Goal: Task Accomplishment & Management: Use online tool/utility

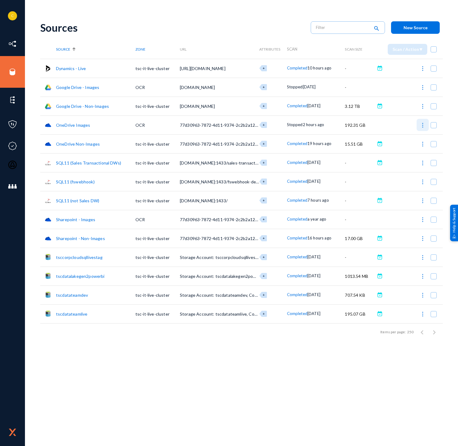
click at [422, 123] on img at bounding box center [423, 125] width 6 height 6
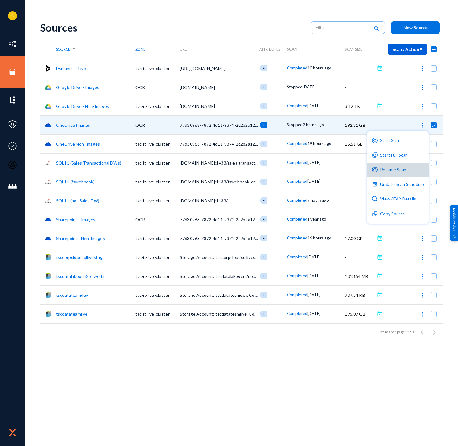
click at [402, 168] on button "Resume Scan" at bounding box center [398, 170] width 62 height 15
checkbox input "false"
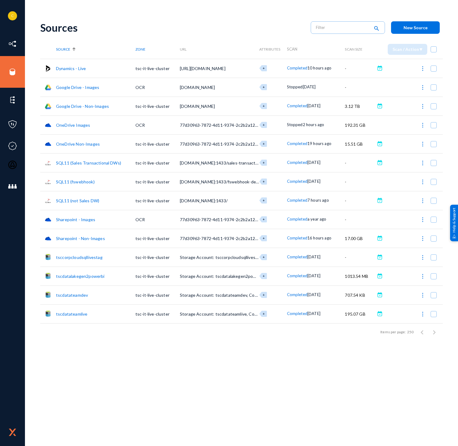
click at [423, 219] on img at bounding box center [423, 220] width 6 height 6
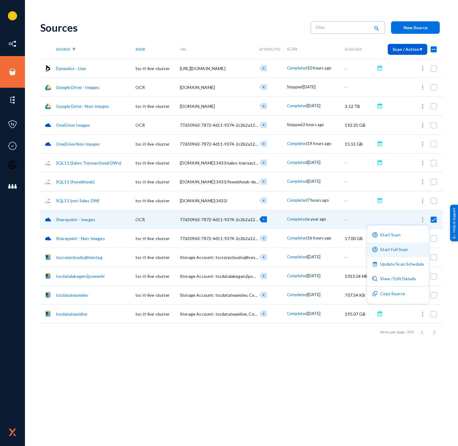
click at [407, 246] on button "Start Full Scan" at bounding box center [398, 249] width 62 height 15
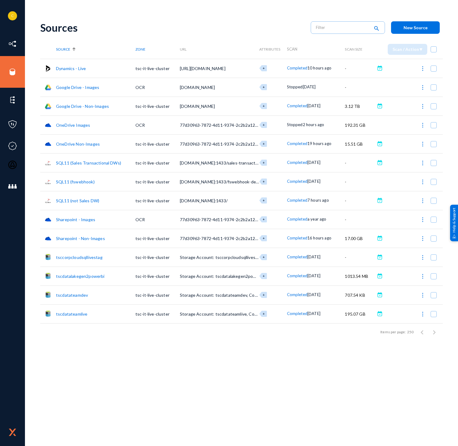
click at [422, 219] on img at bounding box center [423, 220] width 6 height 6
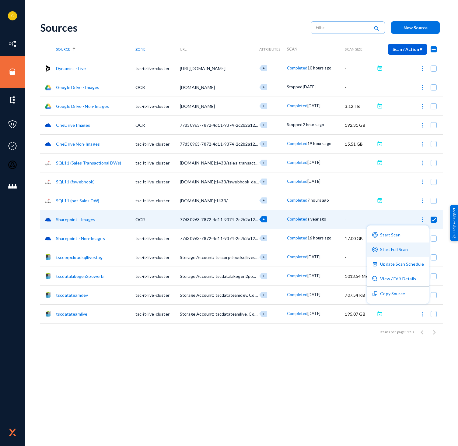
click at [398, 252] on button "Start Full Scan" at bounding box center [398, 249] width 62 height 15
checkbox input "false"
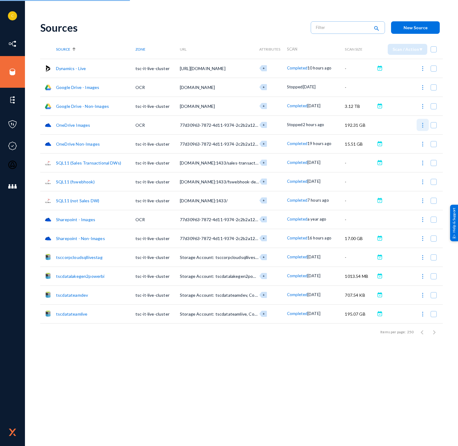
click at [424, 125] on img at bounding box center [423, 125] width 6 height 6
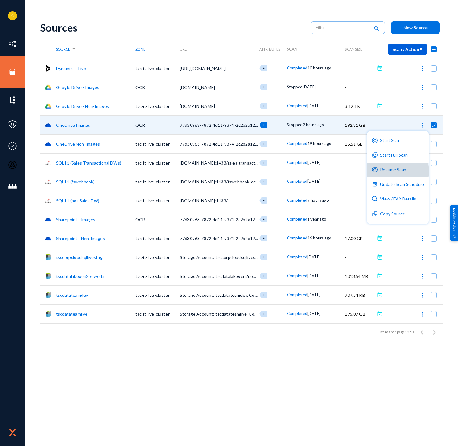
click at [394, 171] on button "Resume Scan" at bounding box center [398, 170] width 62 height 15
checkbox input "false"
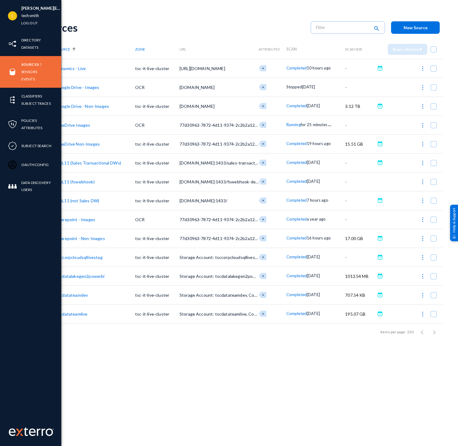
click at [8, 370] on div "[PERSON_NAME][EMAIL_ADDRESS][DOMAIN_NAME] techsmith Log out Directory Datasets …" at bounding box center [30, 223] width 61 height 446
